Goal: Task Accomplishment & Management: Manage account settings

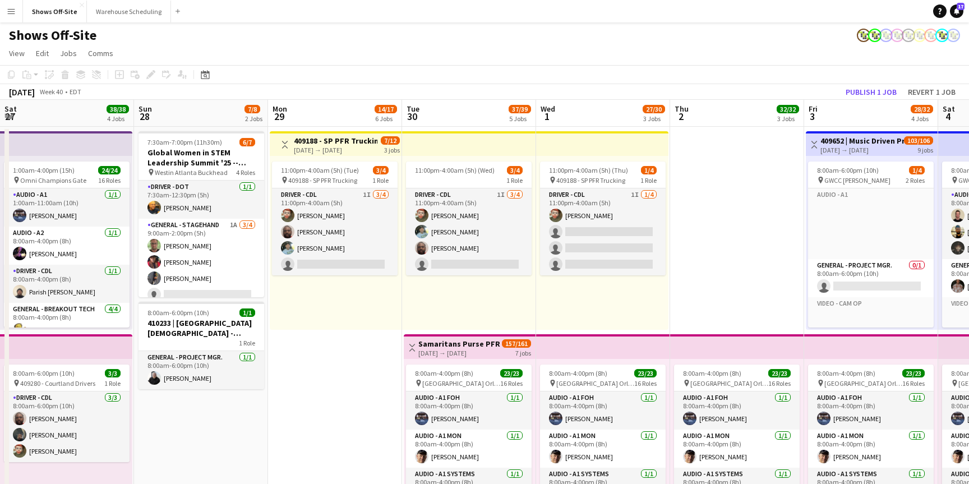
click at [12, 10] on app-icon "Menu" at bounding box center [11, 11] width 9 height 9
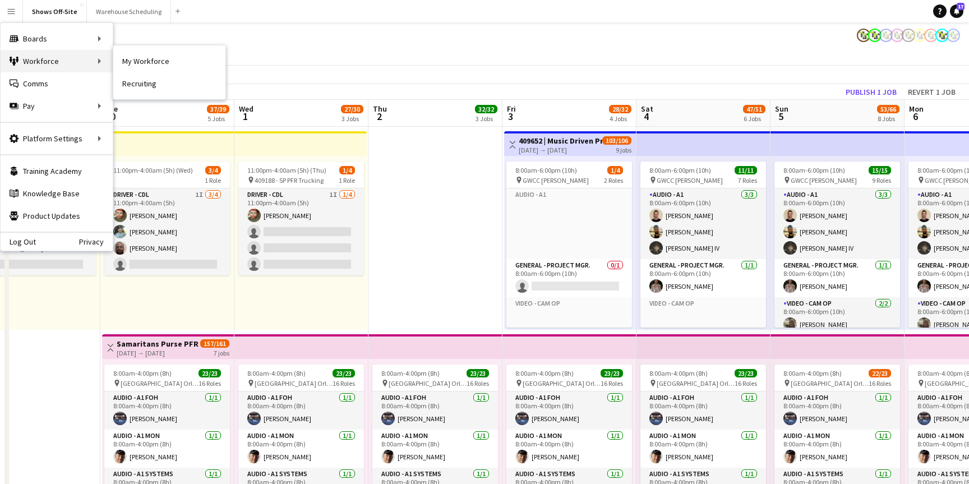
click at [35, 57] on div "Workforce Workforce" at bounding box center [57, 61] width 112 height 22
click at [127, 61] on link "My Workforce" at bounding box center [169, 61] width 112 height 22
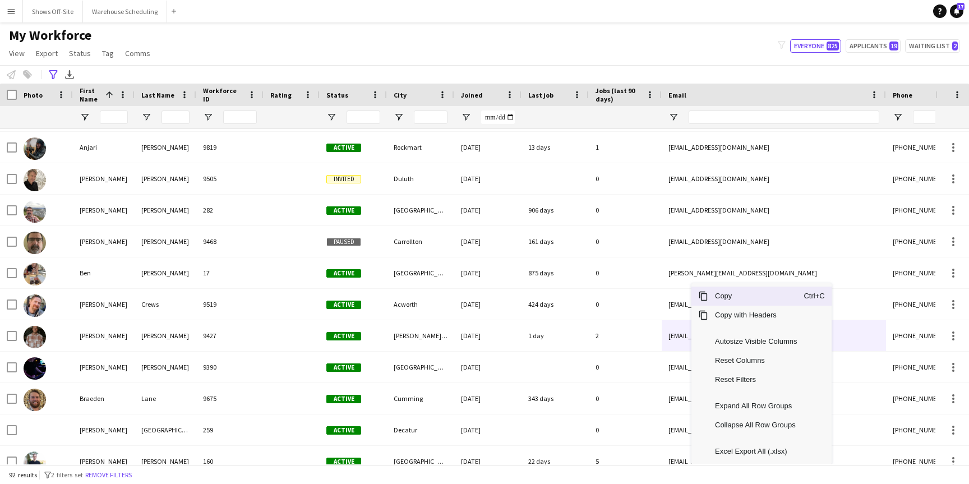
click at [715, 297] on span "Copy" at bounding box center [755, 295] width 95 height 19
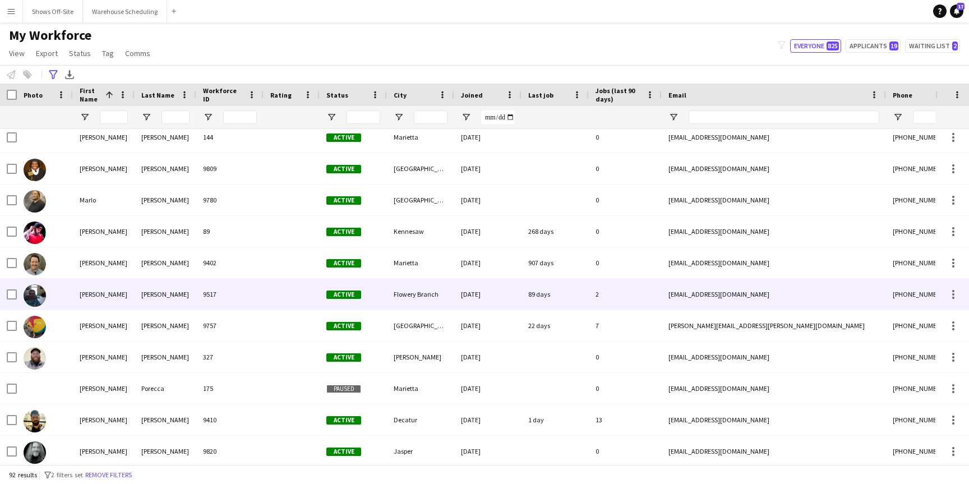
scroll to position [1914, 0]
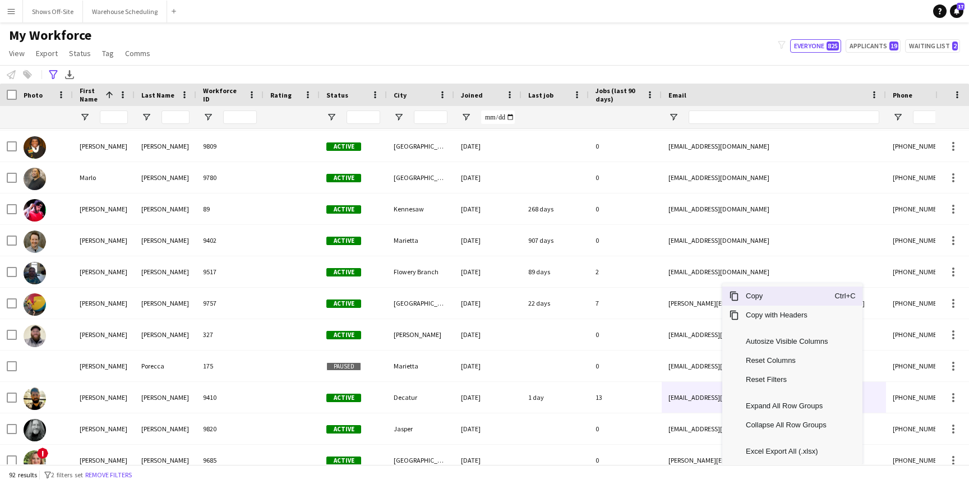
click at [773, 296] on span "Copy" at bounding box center [786, 295] width 95 height 19
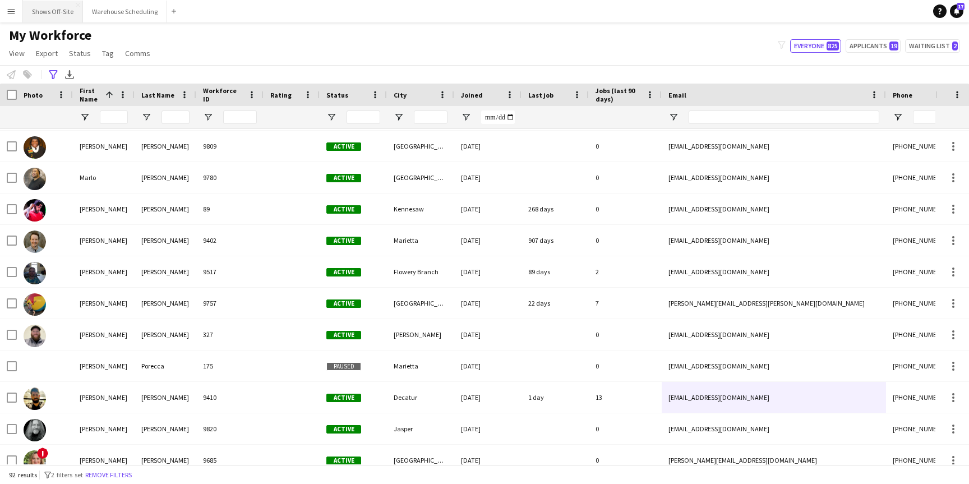
click at [57, 15] on button "Shows Off-Site Close" at bounding box center [53, 12] width 60 height 22
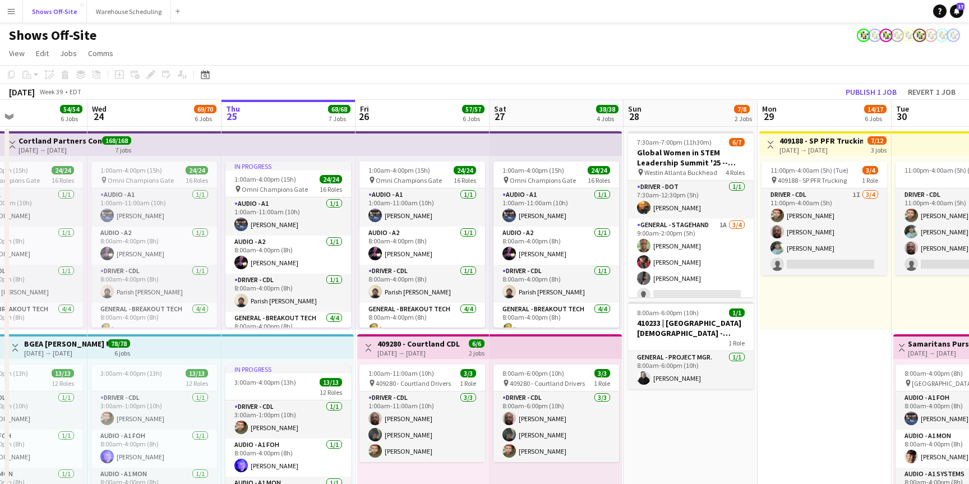
scroll to position [0, 313]
